Goal: Transaction & Acquisition: Subscribe to service/newsletter

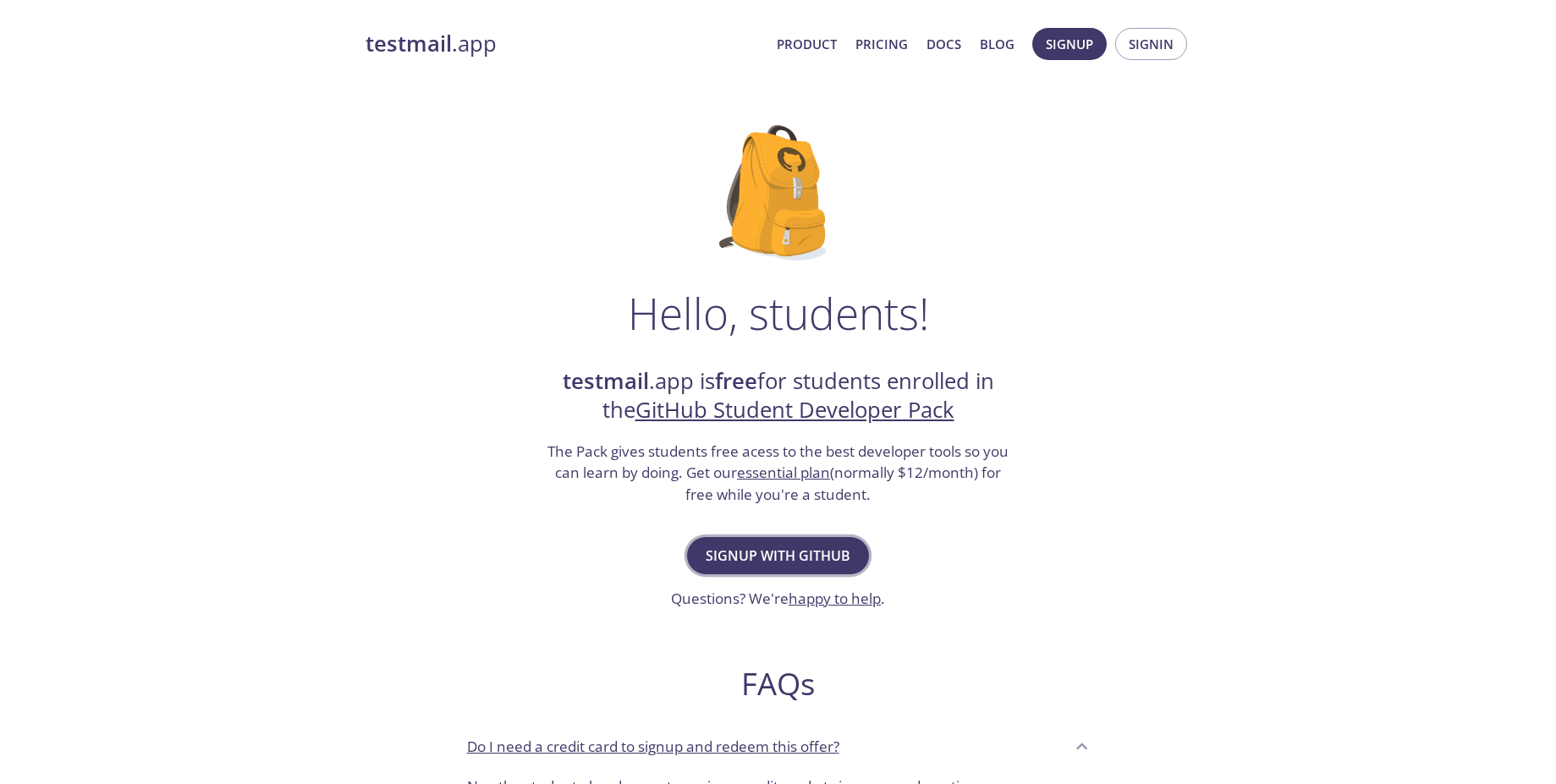
click at [803, 559] on span "Signup with GitHub" at bounding box center [777, 556] width 145 height 24
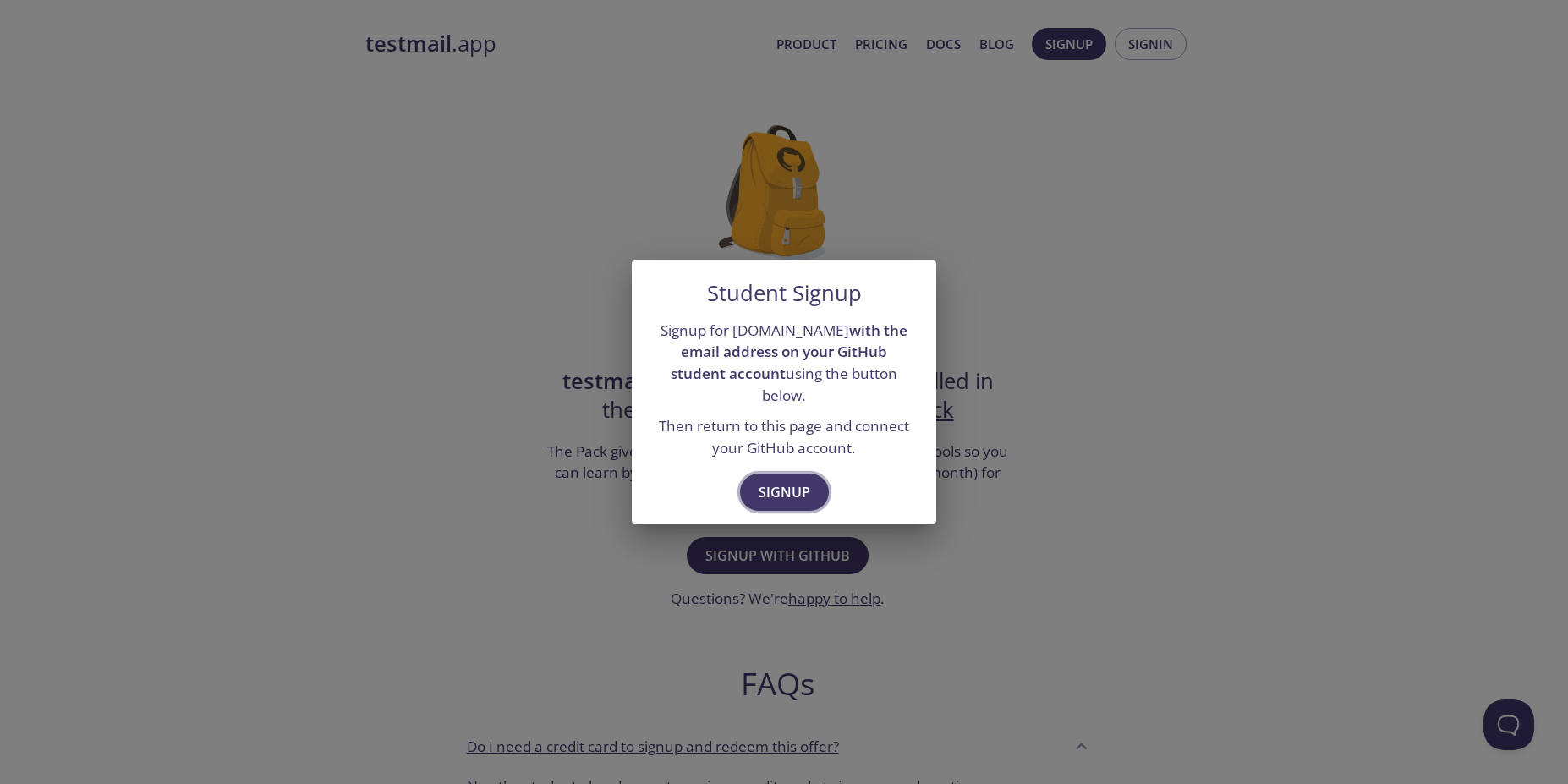
click at [779, 473] on button "Signup" at bounding box center [785, 491] width 89 height 37
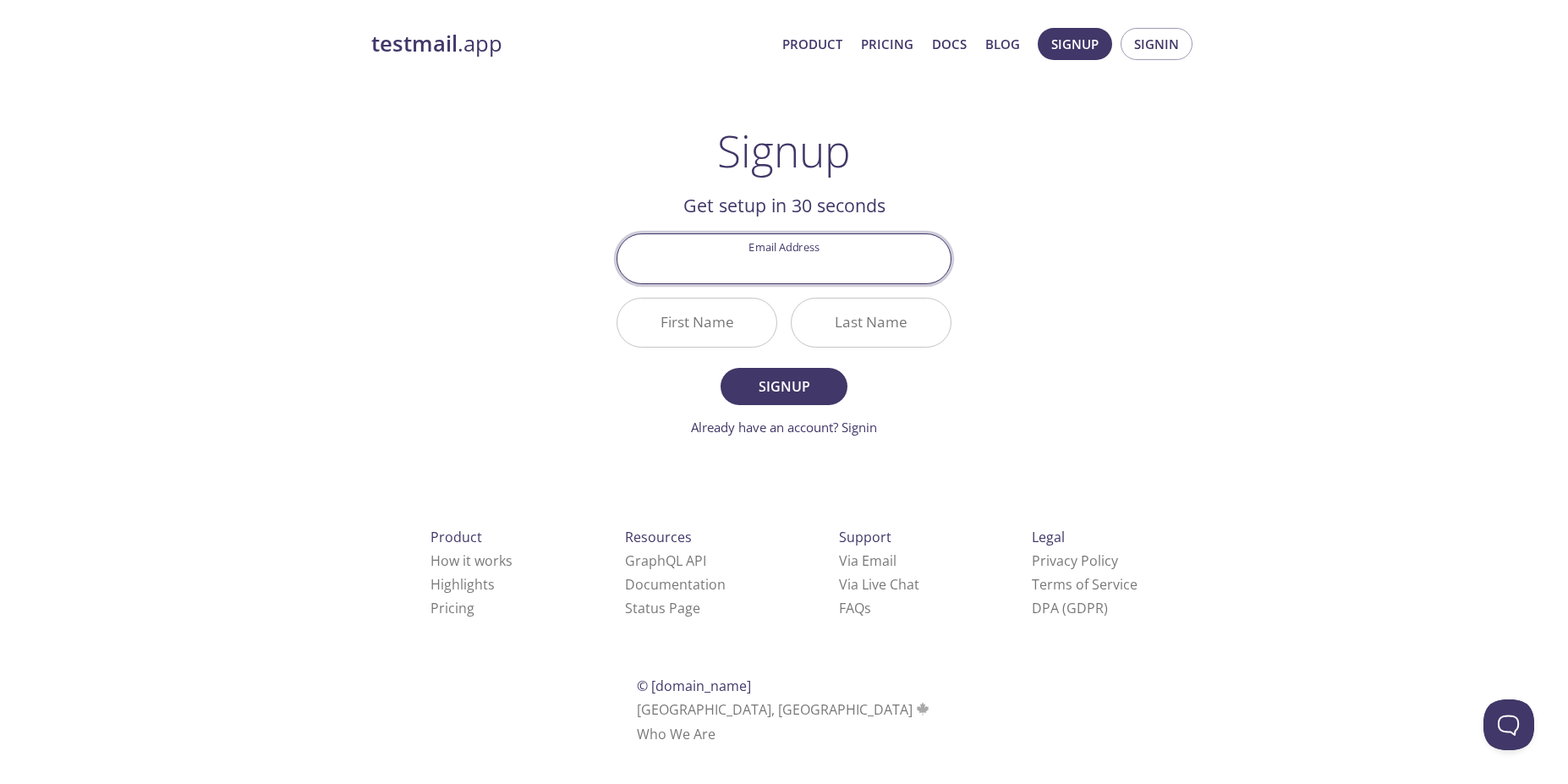
click at [780, 263] on input "Email Address" at bounding box center [784, 258] width 333 height 48
type input "[EMAIL_ADDRESS][DOMAIN_NAME]"
click at [702, 332] on input "First Name" at bounding box center [697, 323] width 159 height 48
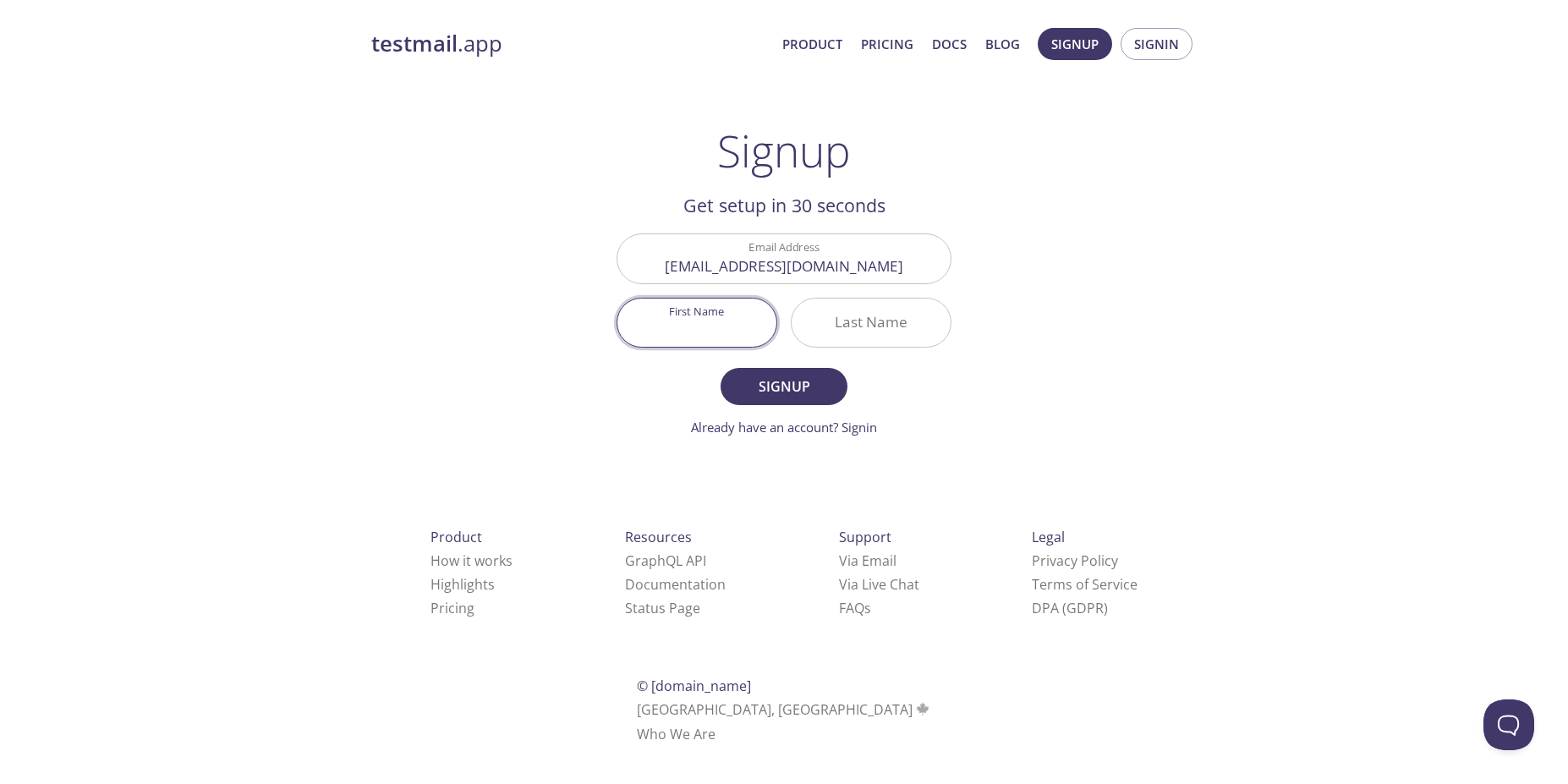
click at [705, 325] on input "First Name" at bounding box center [697, 323] width 159 height 48
type input "Mubarek"
click at [835, 329] on input "Last Name" at bounding box center [870, 323] width 159 height 48
type input "[PERSON_NAME]"
click at [790, 387] on span "Signup" at bounding box center [784, 386] width 90 height 24
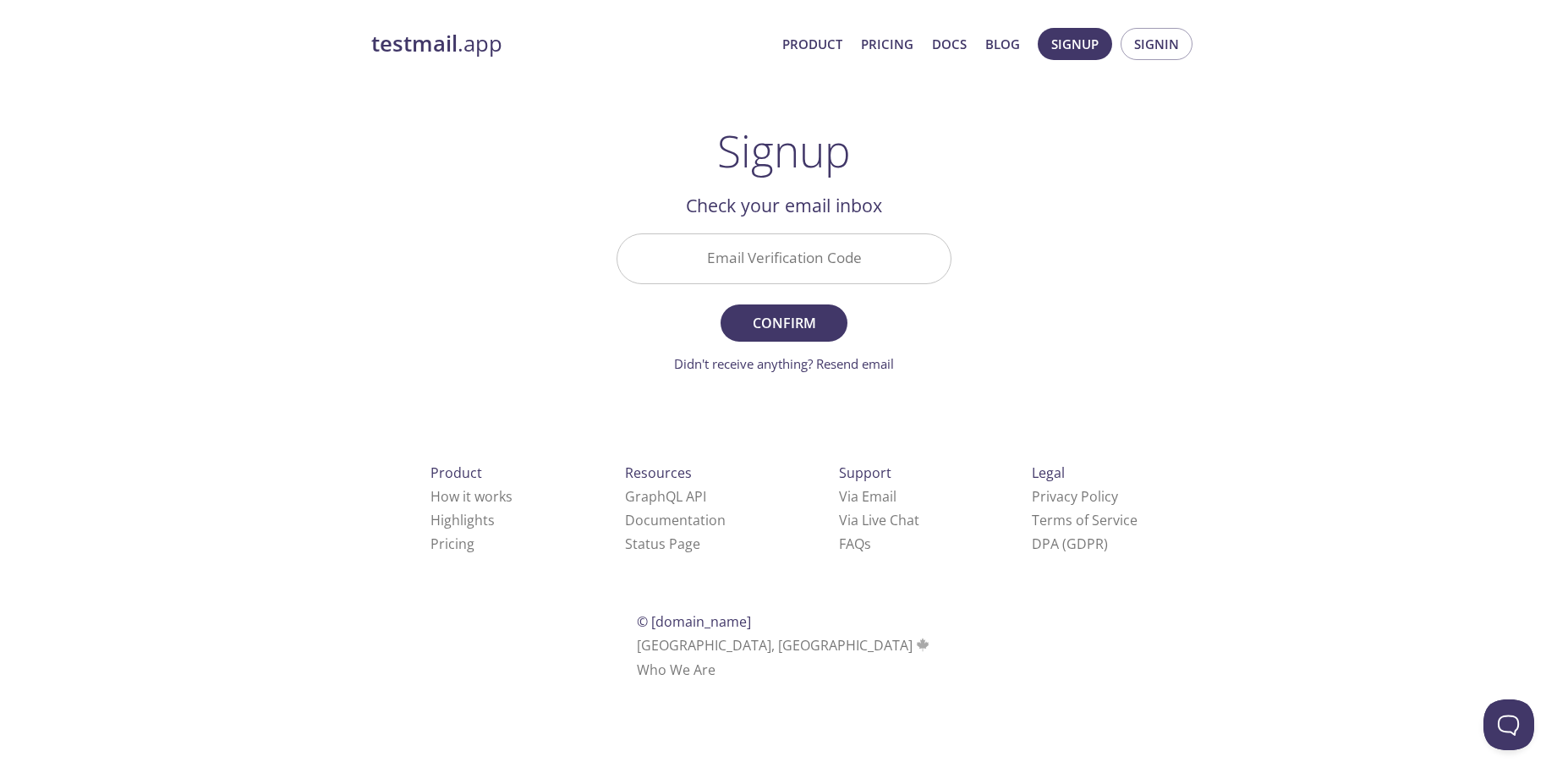
click at [861, 265] on input "Email Verification Code" at bounding box center [784, 258] width 333 height 48
paste input "PPK9PTS"
type input "PPK9PTS"
click at [804, 332] on span "Confirm" at bounding box center [784, 323] width 90 height 24
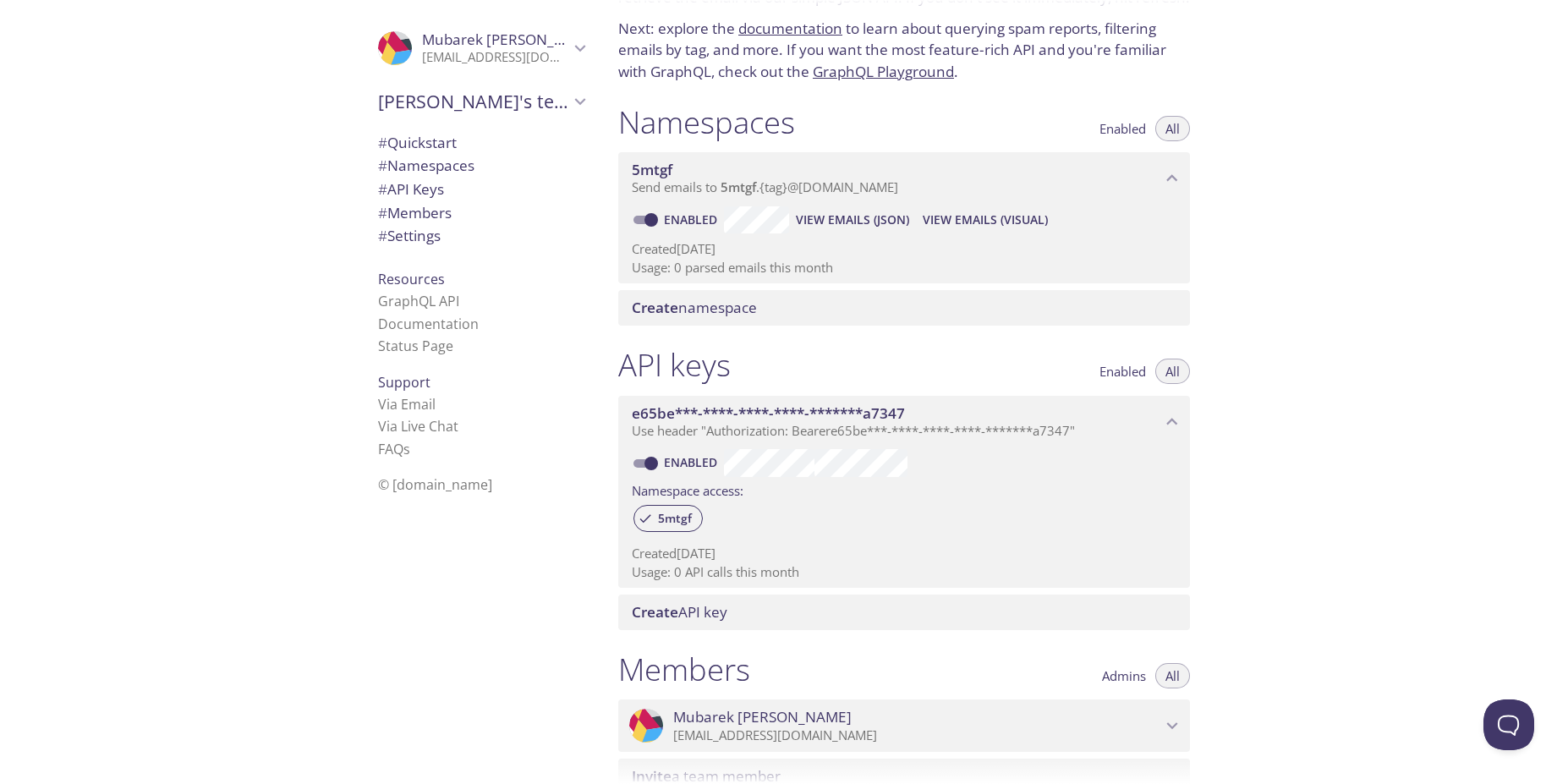
scroll to position [153, 0]
